Goal: Information Seeking & Learning: Learn about a topic

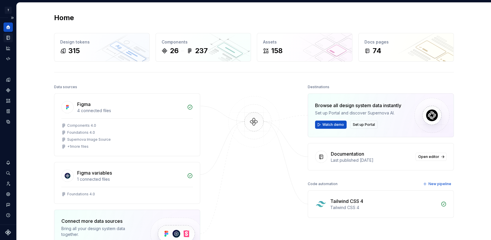
click at [8, 39] on icon "Documentation" at bounding box center [9, 37] width 2 height 3
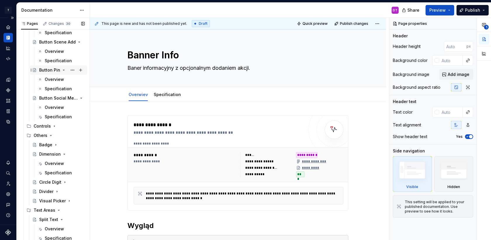
scroll to position [362, 0]
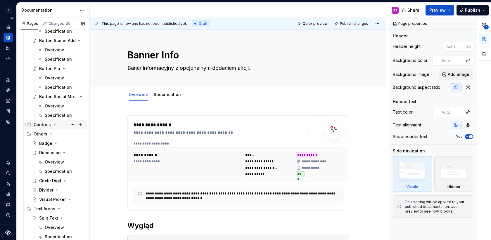
click at [55, 124] on icon "Page tree" at bounding box center [54, 124] width 5 height 5
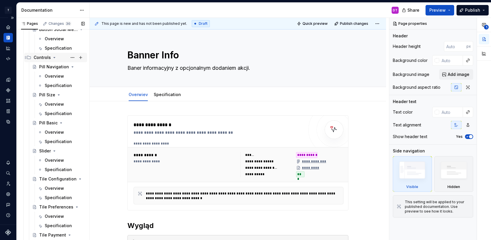
scroll to position [430, 0]
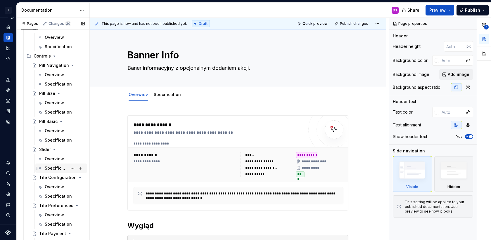
click at [56, 167] on div "Specification" at bounding box center [56, 168] width 22 height 6
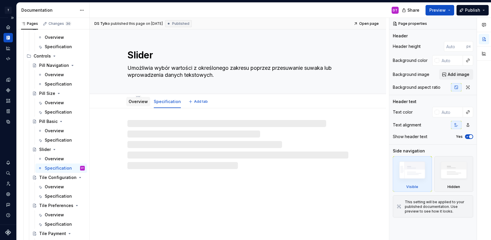
click at [140, 101] on link "Overview" at bounding box center [138, 101] width 19 height 5
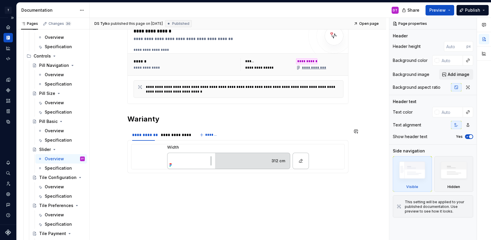
scroll to position [101, 0]
type textarea "*"
